Goal: Task Accomplishment & Management: Manage account settings

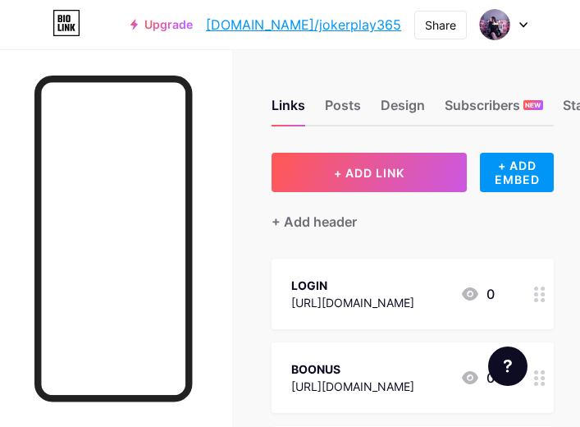
click at [355, 27] on link "[DOMAIN_NAME]/jokerplay365" at bounding box center [303, 25] width 195 height 20
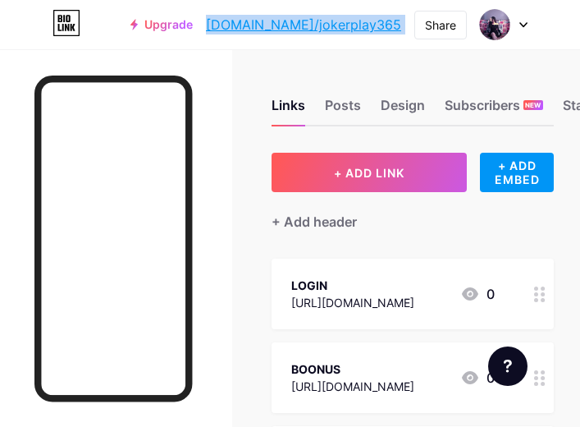
drag, startPoint x: 408, startPoint y: 26, endPoint x: 263, endPoint y: 36, distance: 145.6
click at [263, 36] on div "Upgrade [DOMAIN_NAME]/jokerp... [DOMAIN_NAME]/jokerplay365 Share Switch account…" at bounding box center [328, 25] width 397 height 30
copy div "[DOMAIN_NAME]/jokerp... [DOMAIN_NAME]/jokerplay365 Share Switch accounts Nisa […"
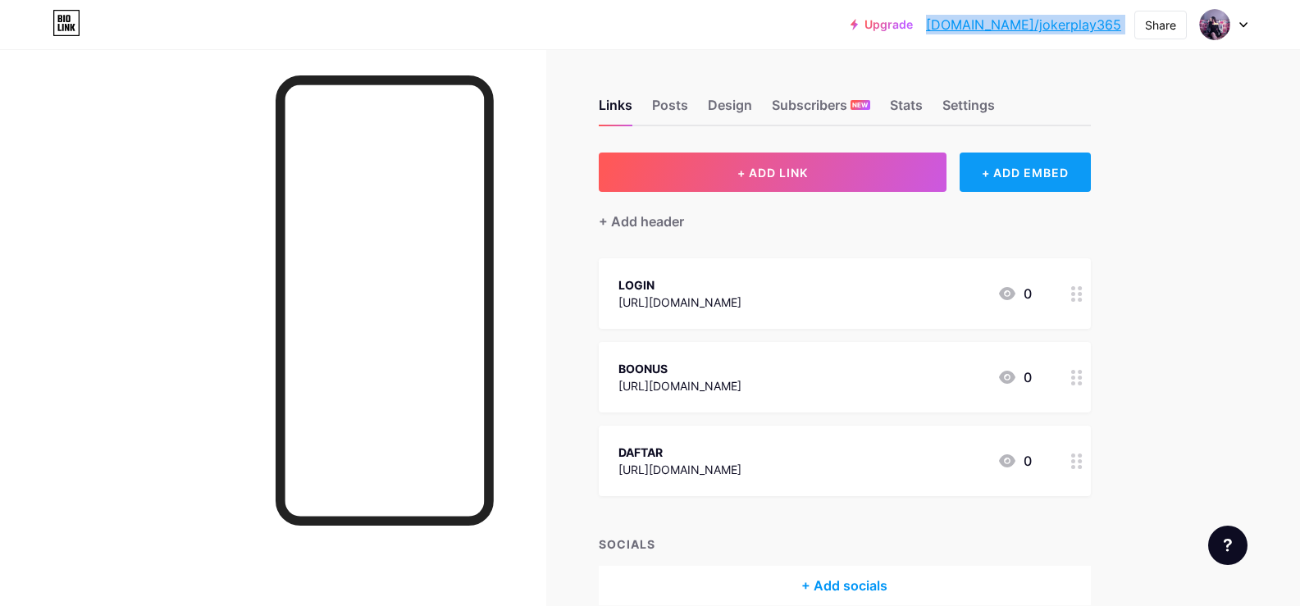
click at [579, 184] on div "+ ADD EMBED" at bounding box center [1025, 172] width 130 height 39
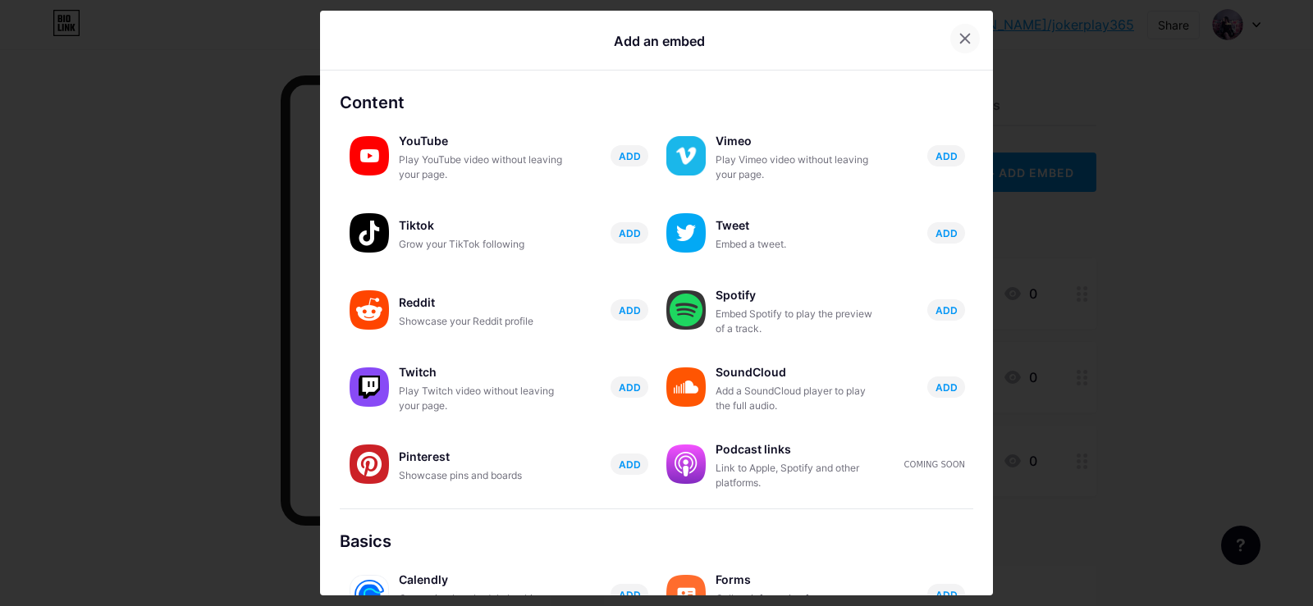
click at [579, 38] on div at bounding box center [965, 39] width 30 height 30
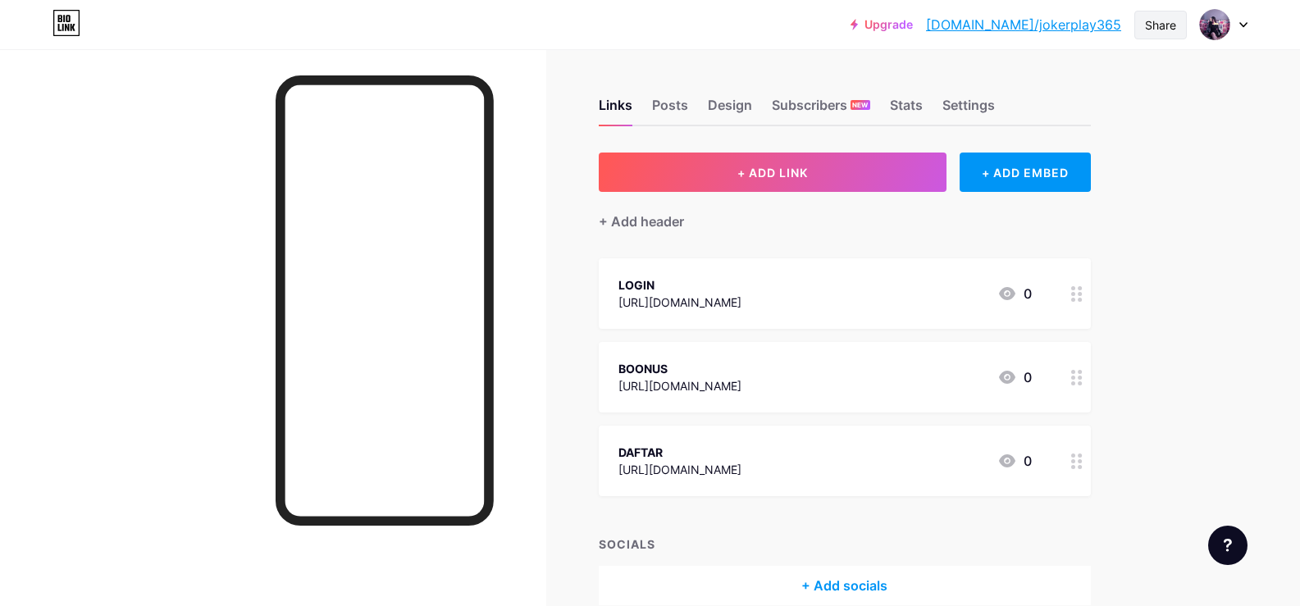
click at [579, 25] on div "Share" at bounding box center [1160, 24] width 31 height 17
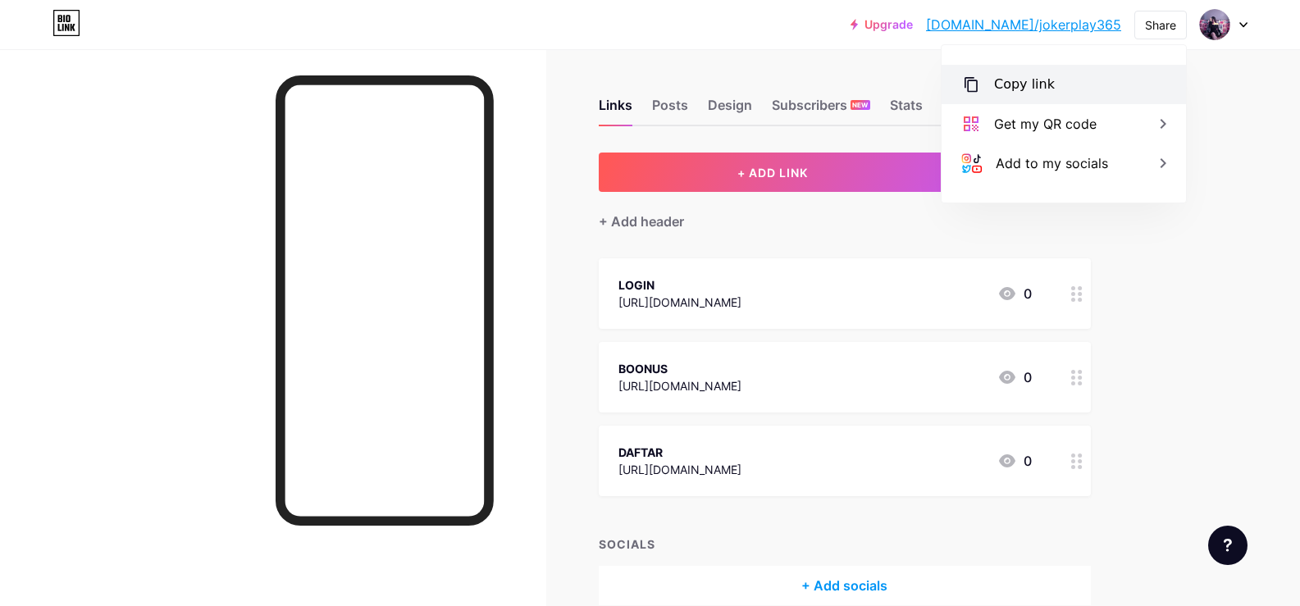
click at [579, 94] on div "Copy link" at bounding box center [1064, 84] width 244 height 39
click at [519, 179] on div at bounding box center [273, 352] width 546 height 606
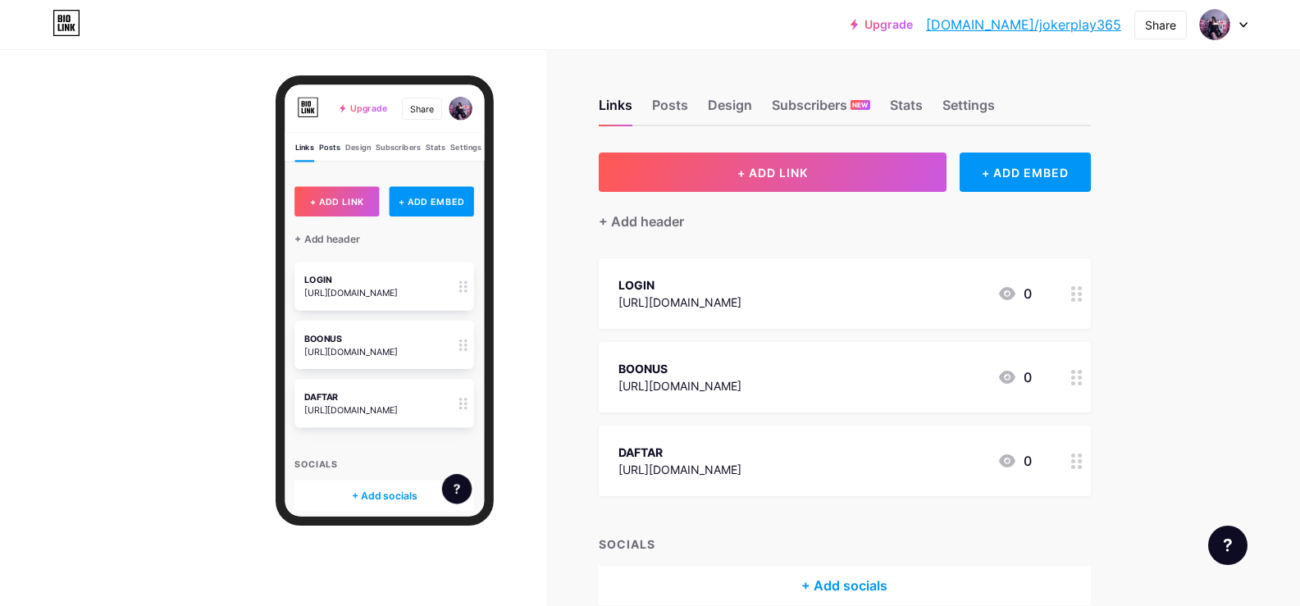
click at [345, 169] on div "Posts" at bounding box center [344, 172] width 28 height 25
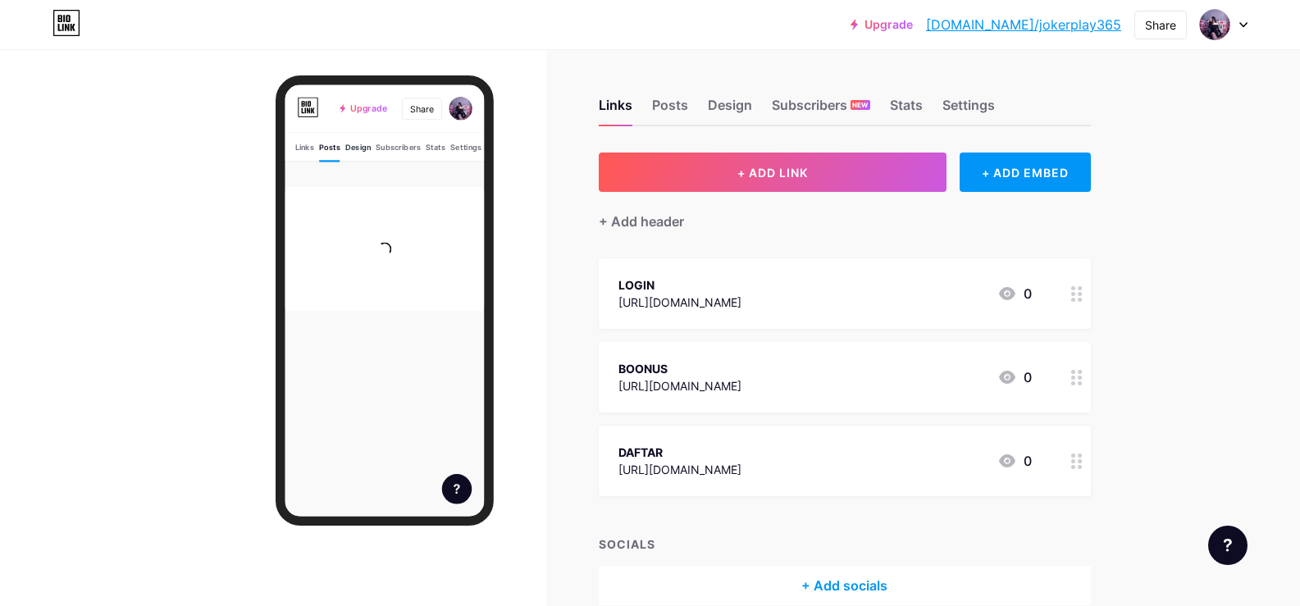
click at [386, 171] on div "Design" at bounding box center [381, 172] width 34 height 25
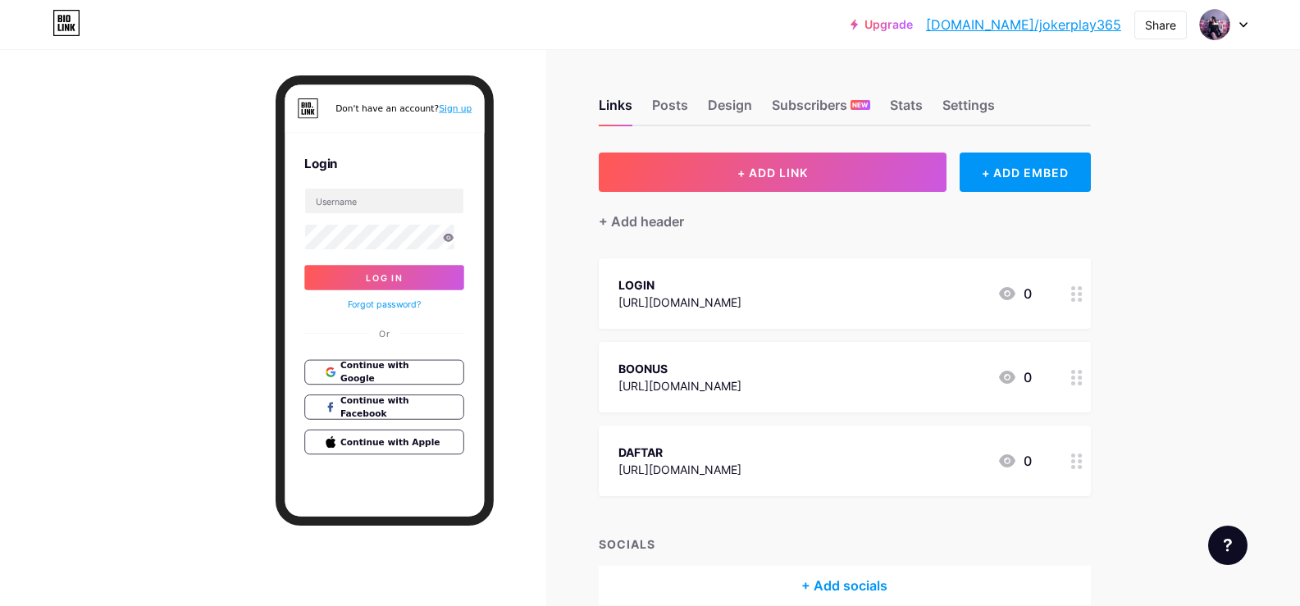
click at [314, 165] on div "Login Log In Forgot password? Or Continue with Google Continue with Facebook Co…" at bounding box center [416, 380] width 263 height 435
click at [424, 426] on span "Continue with Google" at bounding box center [425, 463] width 137 height 35
click at [427, 426] on span "Continue with Google" at bounding box center [425, 463] width 137 height 35
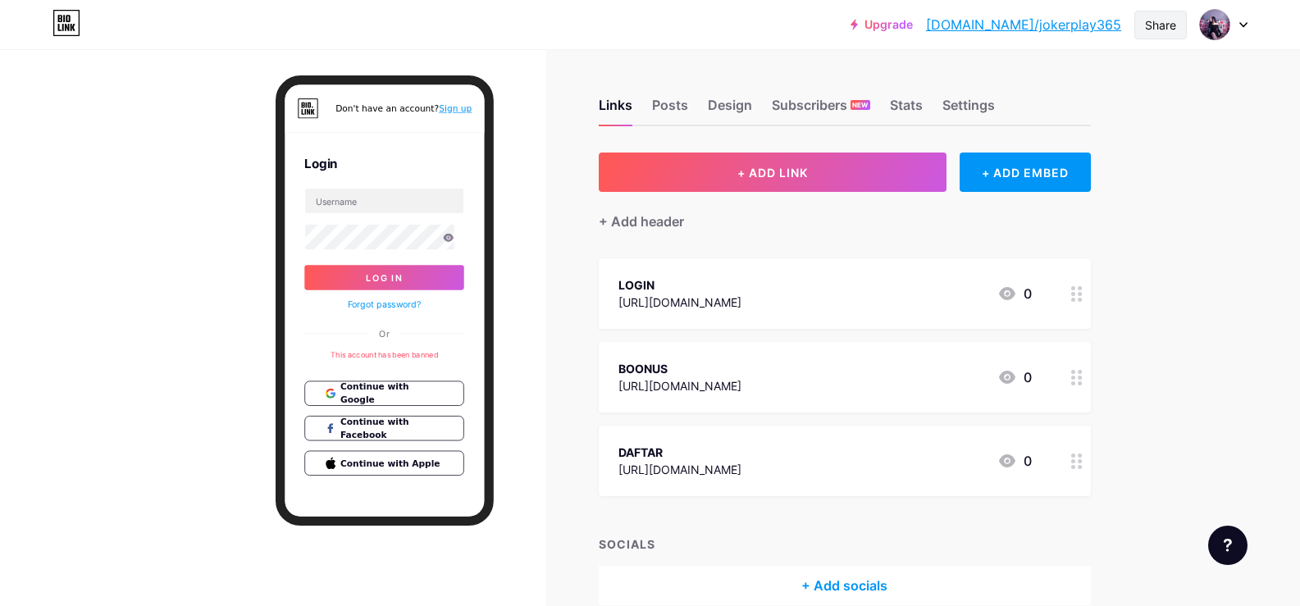
click at [579, 27] on div "Share" at bounding box center [1160, 24] width 31 height 17
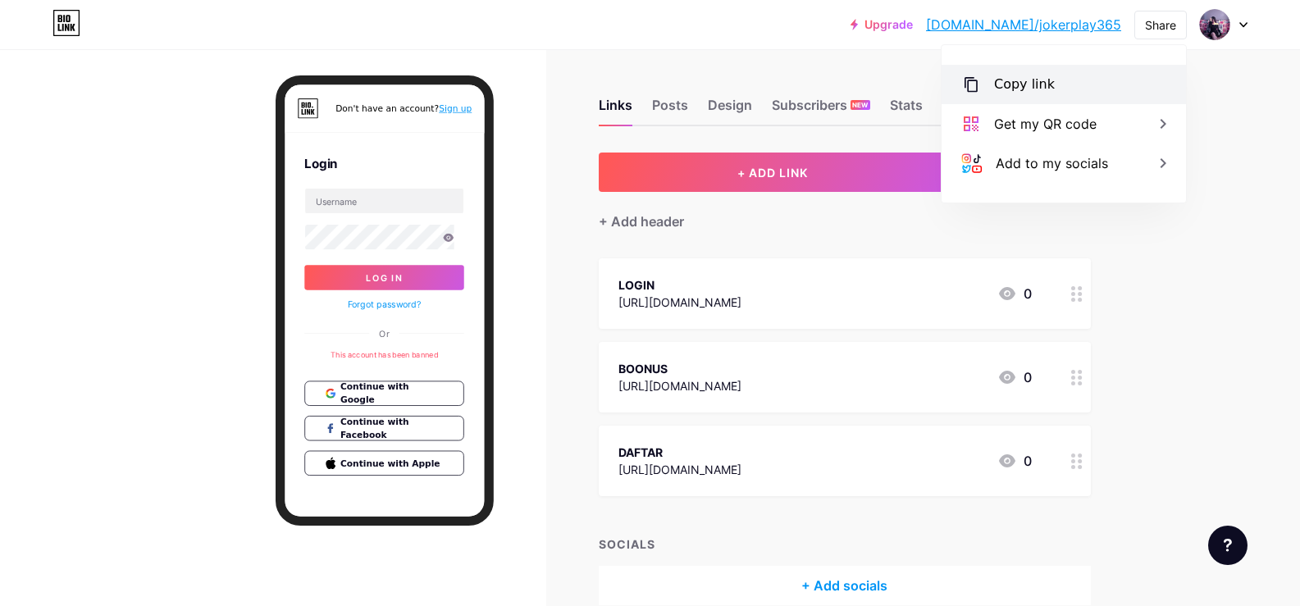
click at [579, 82] on div "Copy link" at bounding box center [1024, 85] width 61 height 20
click at [579, 109] on div "Posts" at bounding box center [670, 110] width 36 height 30
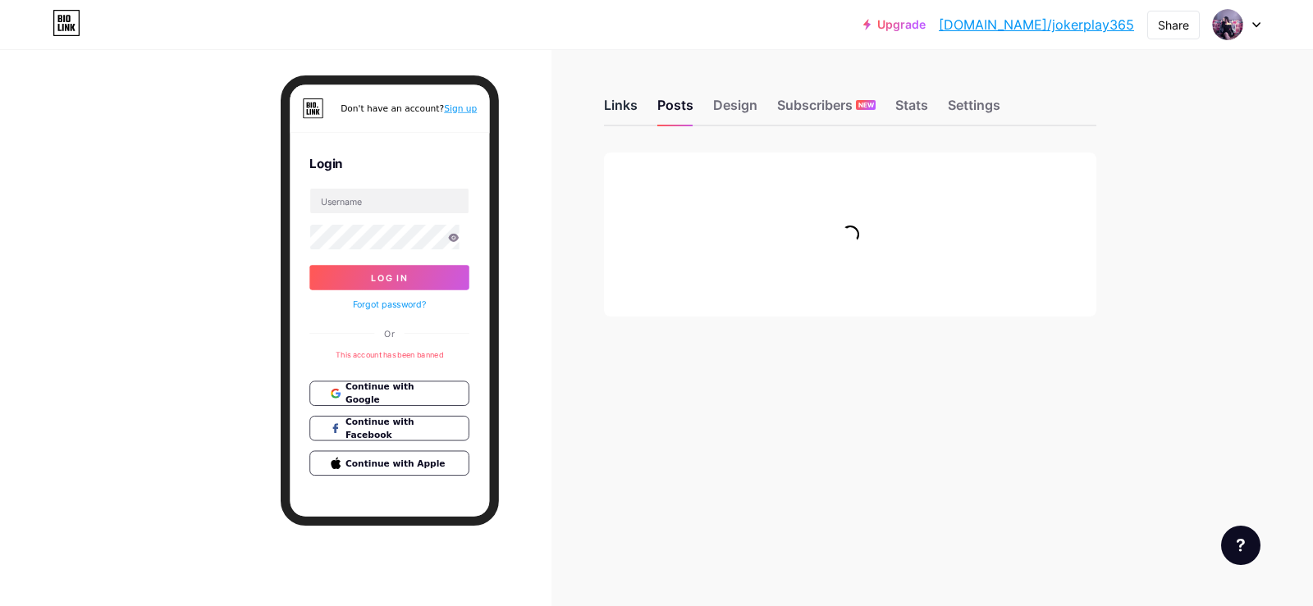
click at [579, 117] on div "Links" at bounding box center [621, 110] width 34 height 30
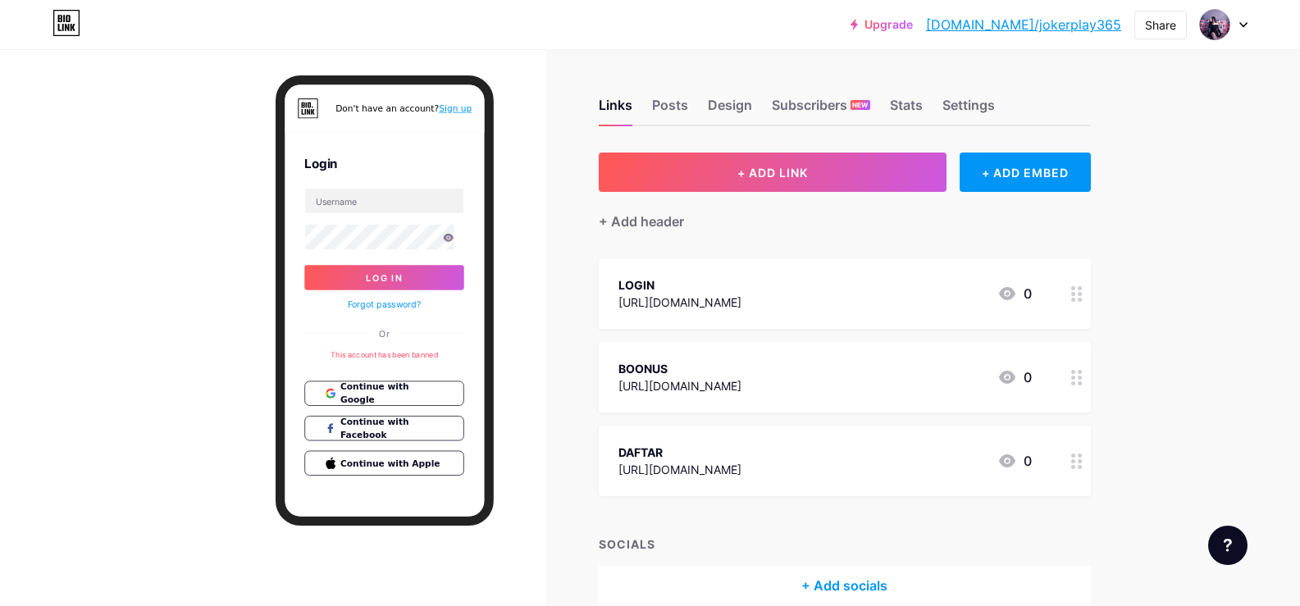
drag, startPoint x: 261, startPoint y: 142, endPoint x: 37, endPoint y: 108, distance: 226.5
click at [261, 142] on div at bounding box center [273, 352] width 546 height 606
click at [55, 25] on icon at bounding box center [67, 23] width 28 height 26
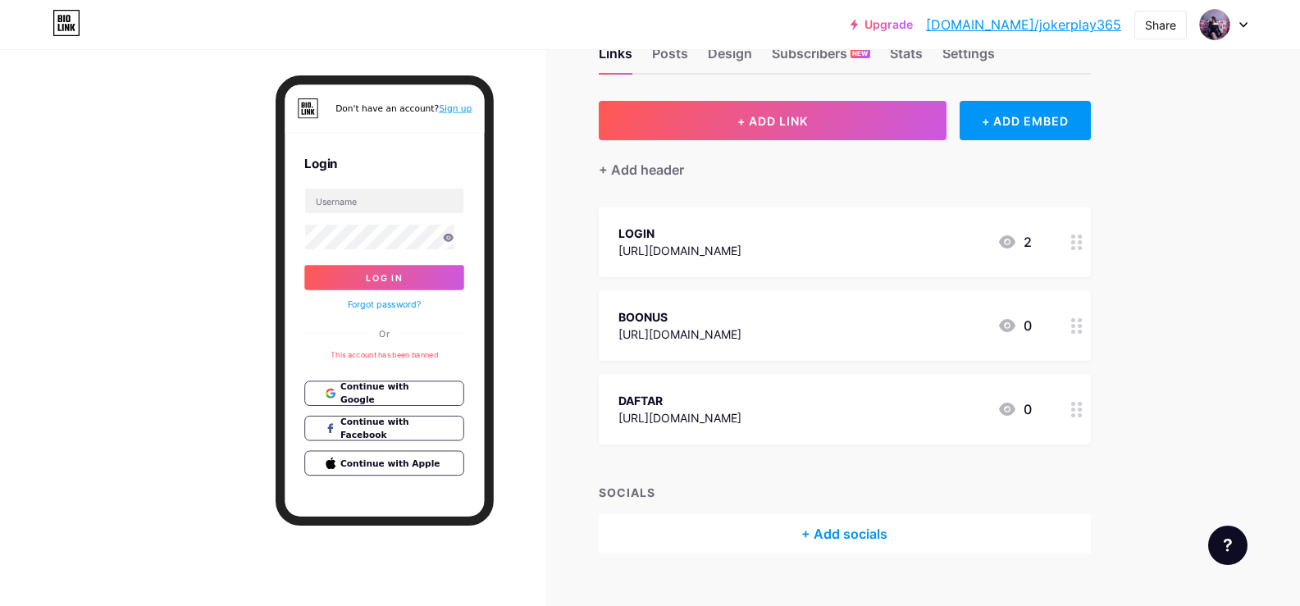
scroll to position [80, 0]
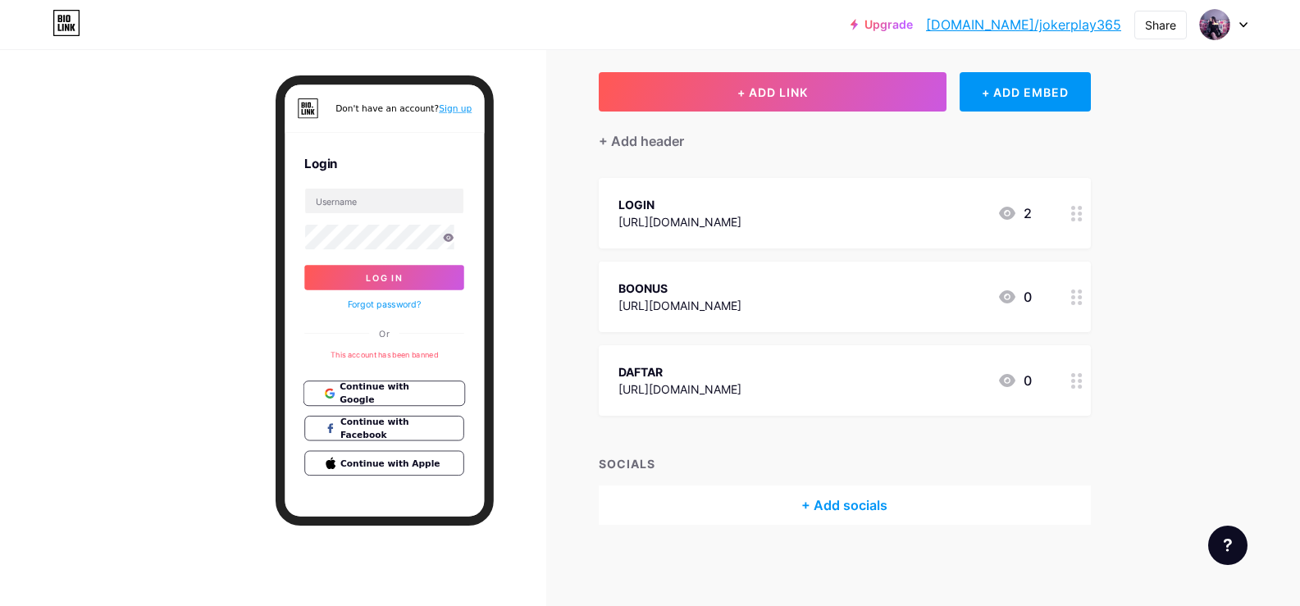
click at [408, 426] on button "Continue with Google" at bounding box center [415, 492] width 213 height 34
click at [424, 426] on span "Continue with Google" at bounding box center [425, 491] width 137 height 35
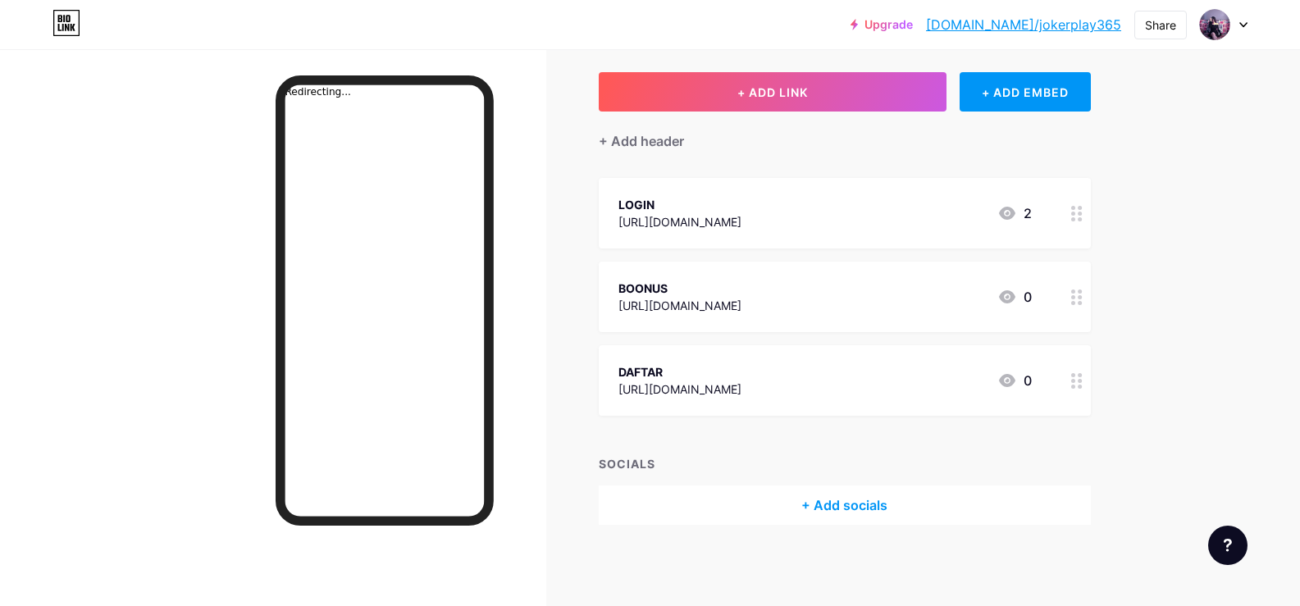
scroll to position [0, 0]
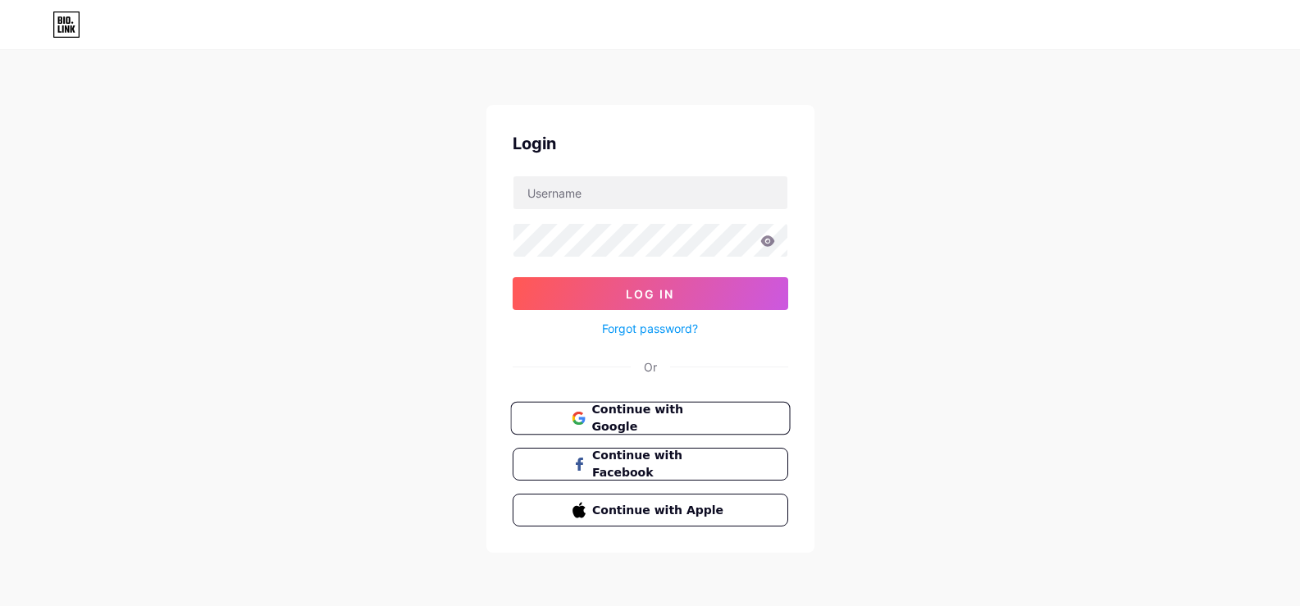
click at [620, 419] on span "Continue with Google" at bounding box center [660, 418] width 137 height 35
